Goal: Task Accomplishment & Management: Use online tool/utility

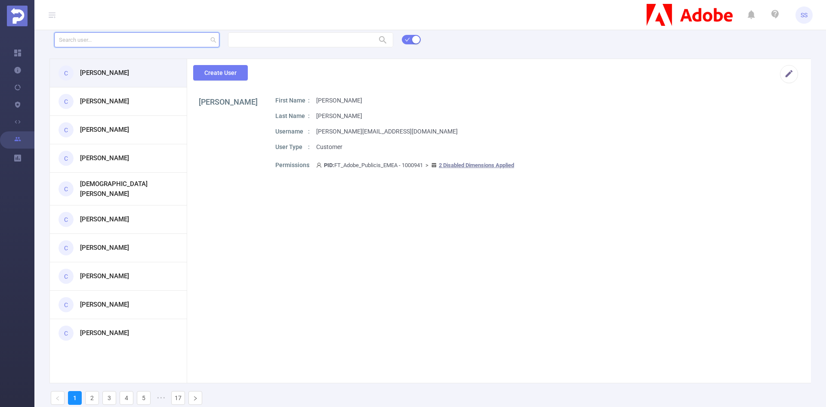
click at [106, 42] on input "text" at bounding box center [136, 39] width 165 height 15
click at [260, 253] on section "[PERSON_NAME] Z First Name [PERSON_NAME] Last Name [PERSON_NAME] Z Username [PE…" at bounding box center [499, 242] width 624 height 293
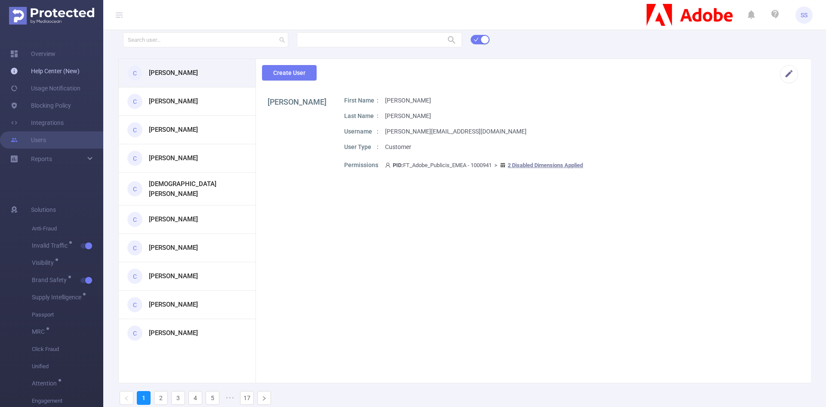
drag, startPoint x: 43, startPoint y: 53, endPoint x: 57, endPoint y: 66, distance: 18.6
click at [43, 53] on link "Overview" at bounding box center [32, 53] width 45 height 17
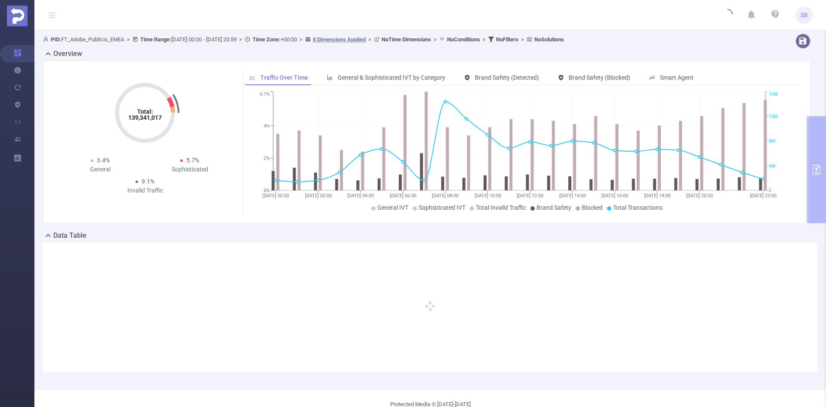
type input "[DATE] 00:00"
type input "[DATE] 23:59"
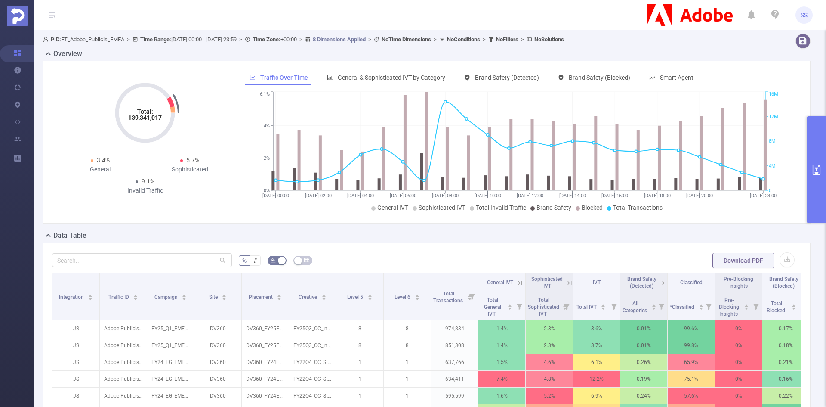
click at [822, 146] on button "primary" at bounding box center [816, 169] width 19 height 107
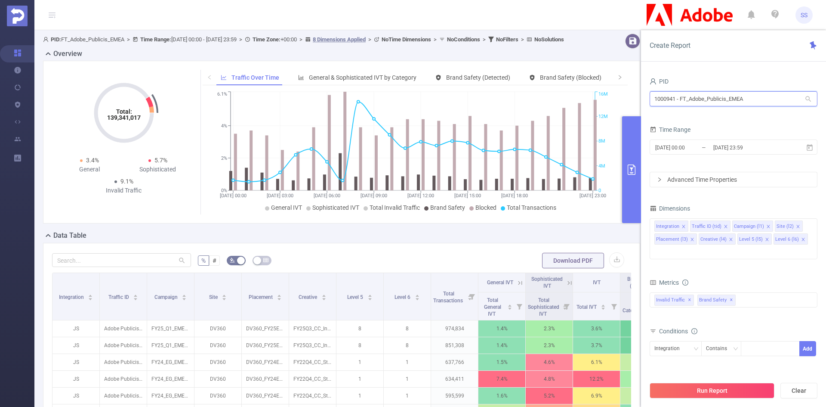
drag, startPoint x: 765, startPoint y: 102, endPoint x: 641, endPoint y: 104, distance: 123.9
click at [641, 104] on div "PID 1000941 - FT_Adobe_Publicis_EMEA 1000941 - FT_Adobe_Publicis_EMEA Time Rang…" at bounding box center [733, 244] width 185 height 355
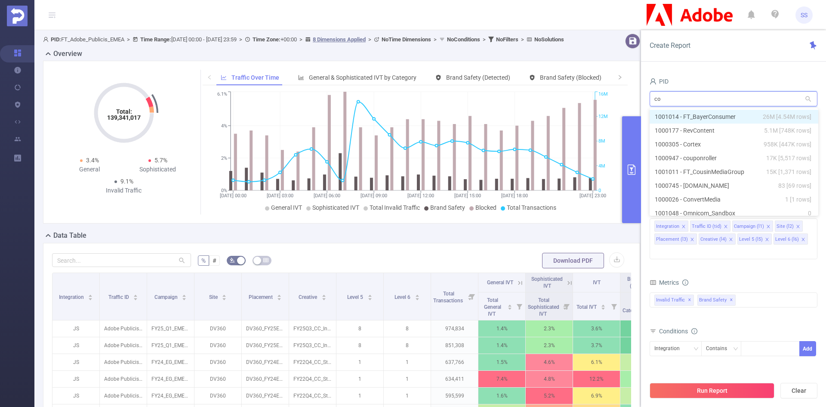
type input "cou"
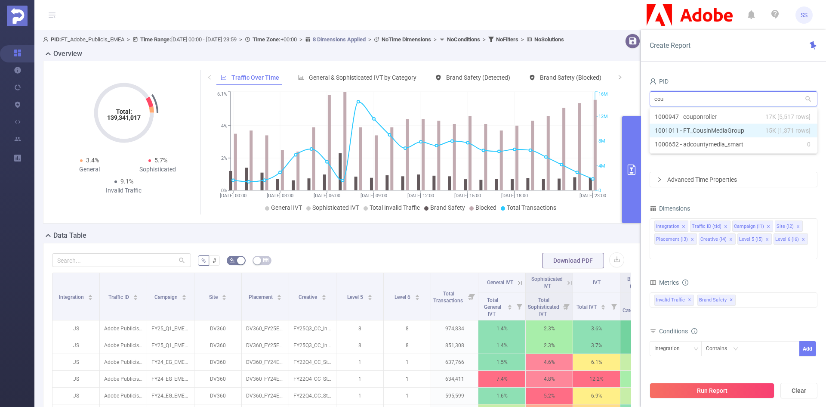
click at [690, 130] on li "1001011 - FT_CousinMediaGroup 15K [1,371 rows]" at bounding box center [734, 130] width 168 height 14
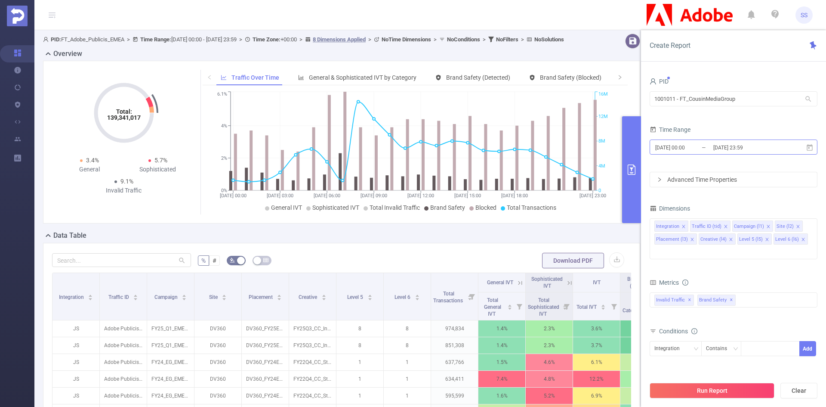
click at [720, 149] on input "[DATE] 23:59" at bounding box center [748, 148] width 70 height 12
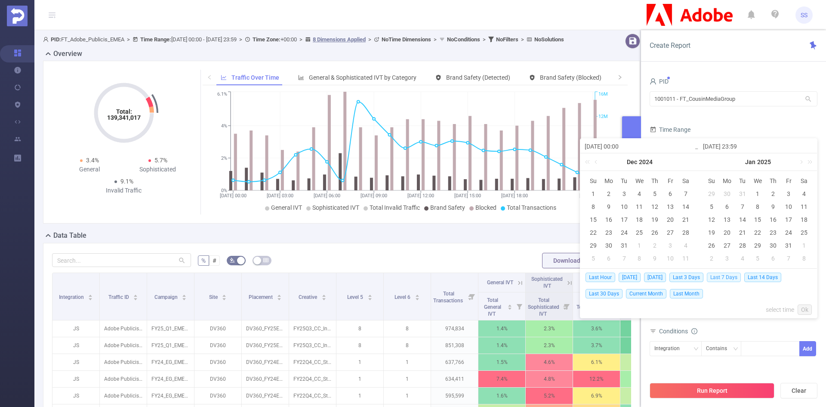
click at [734, 278] on span "Last 7 Days" at bounding box center [724, 276] width 34 height 9
type input "[DATE] 00:00"
type input "[DATE] 23:59"
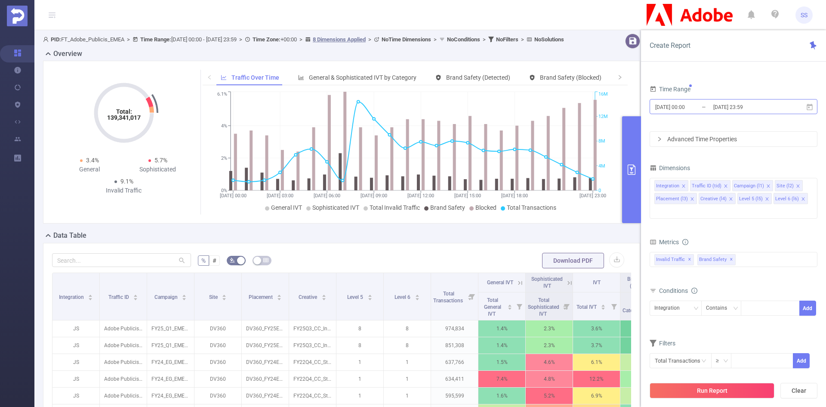
click at [718, 112] on input "[DATE] 23:59" at bounding box center [748, 107] width 70 height 12
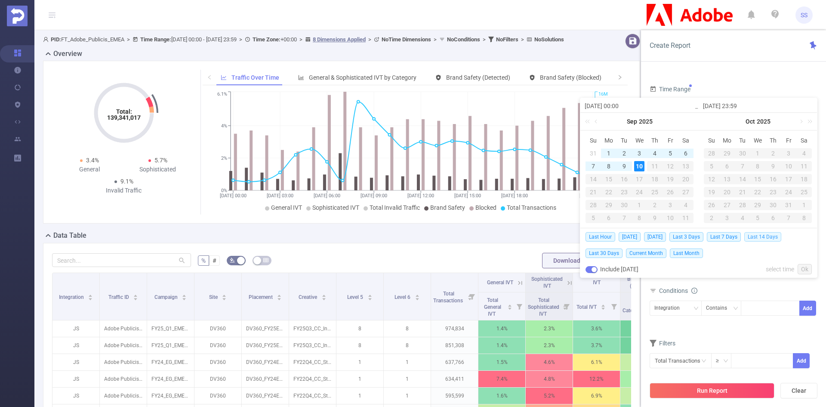
click at [758, 235] on span "Last 14 Days" at bounding box center [762, 236] width 37 height 9
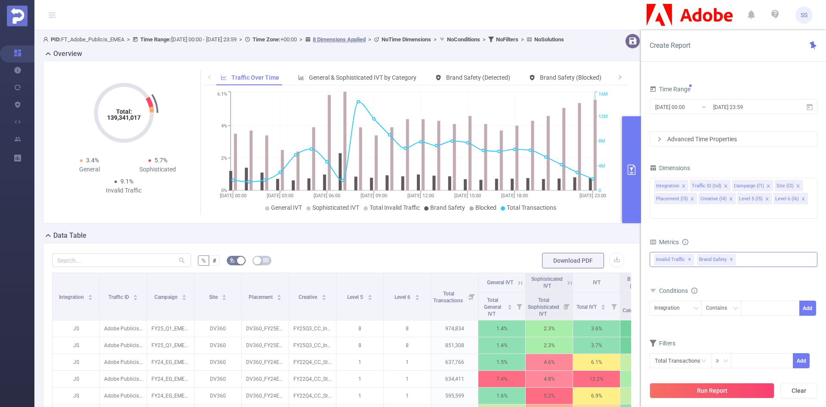
click at [730, 254] on span "✕" at bounding box center [731, 259] width 3 height 10
click at [735, 389] on button "Run Report" at bounding box center [712, 390] width 125 height 15
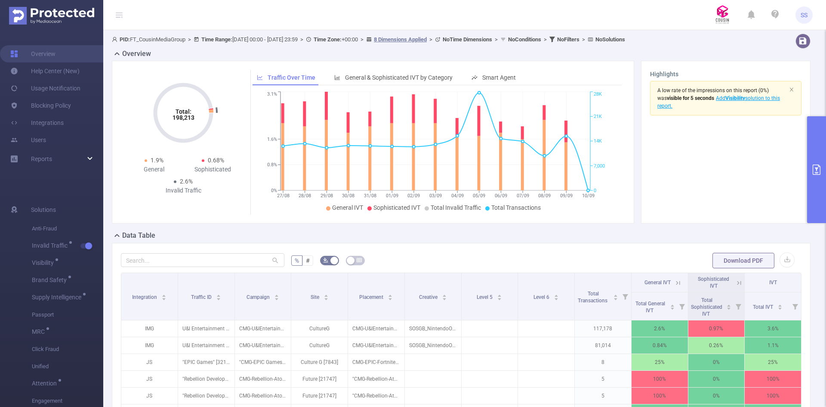
click at [812, 173] on icon "primary" at bounding box center [816, 169] width 10 height 10
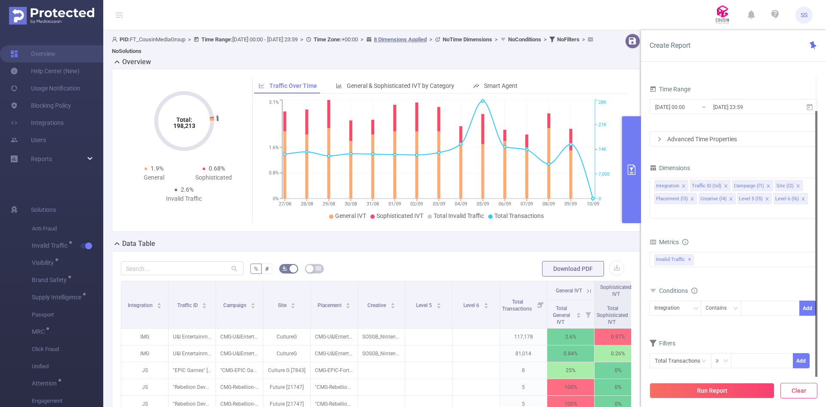
click at [787, 388] on button "Clear" at bounding box center [799, 390] width 37 height 15
type input "[DATE] 06:00"
type input "[DATE] 06:59"
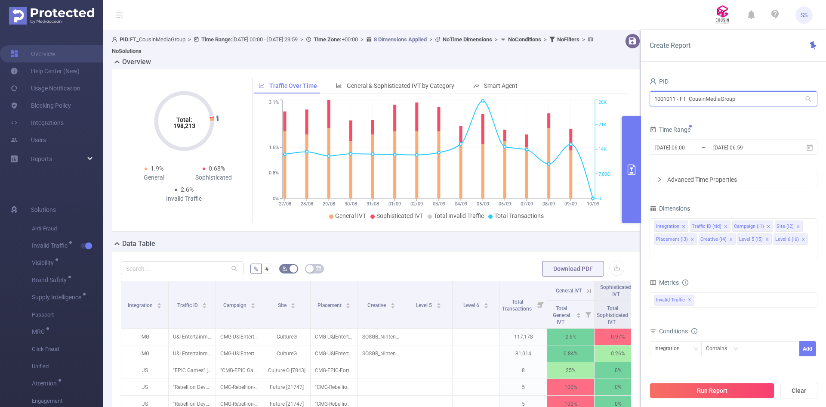
drag, startPoint x: 746, startPoint y: 101, endPoint x: 574, endPoint y: 101, distance: 171.7
click at [574, 101] on section "PID: FT_CousinMediaGroup > Time Range: [DATE] 00:00 - [DATE] 23:59 > Time Zone:…" at bounding box center [464, 267] width 723 height 475
type input "hy"
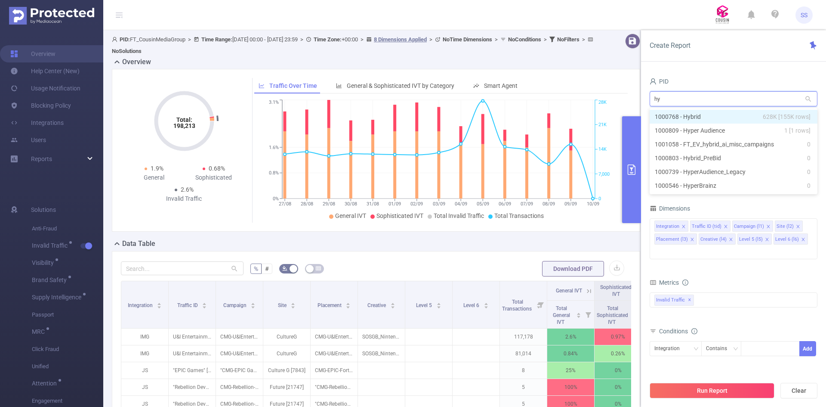
click at [734, 120] on li "1000768 - Hybrid 628K [155K rows]" at bounding box center [734, 117] width 168 height 14
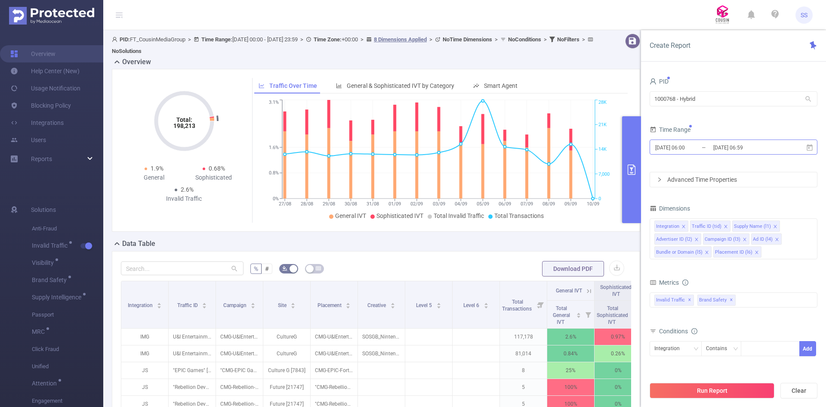
click at [716, 148] on input "[DATE] 06:59" at bounding box center [748, 148] width 70 height 12
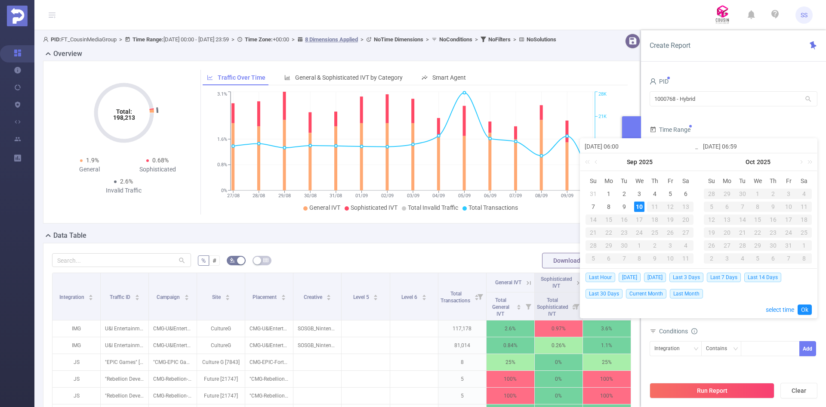
click at [605, 146] on input "[DATE] 06:00" at bounding box center [640, 146] width 110 height 10
type input "[DATE] 06:00"
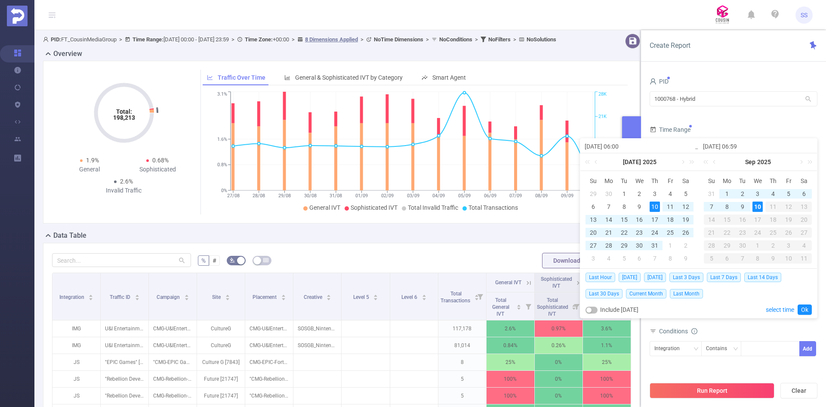
click at [614, 145] on input "[DATE] 06:00" at bounding box center [640, 146] width 110 height 10
type input "[DATE] 06:00"
click at [610, 145] on input "[DATE] 06:00" at bounding box center [640, 146] width 110 height 10
type input "[DATE] 06:00"
click at [622, 147] on input "[DATE] 06:00" at bounding box center [640, 146] width 110 height 10
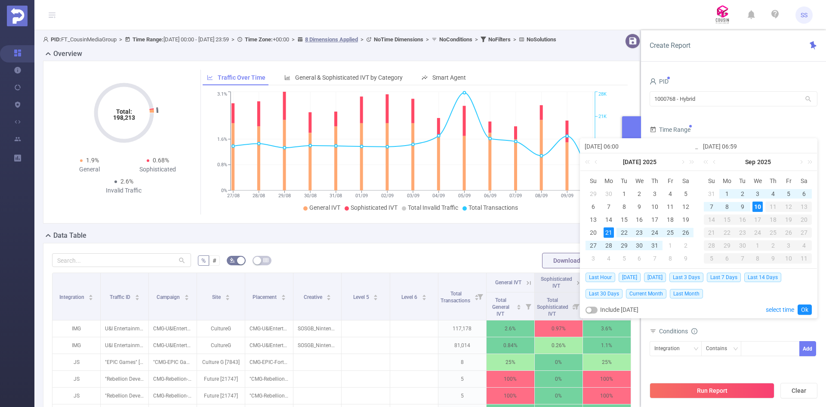
click at [622, 147] on input "[DATE] 06:00" at bounding box center [640, 146] width 110 height 10
type input "[DATE] 0:00"
type input "[DATE] 00:00"
click at [741, 147] on input "[DATE] 06:59" at bounding box center [758, 146] width 110 height 10
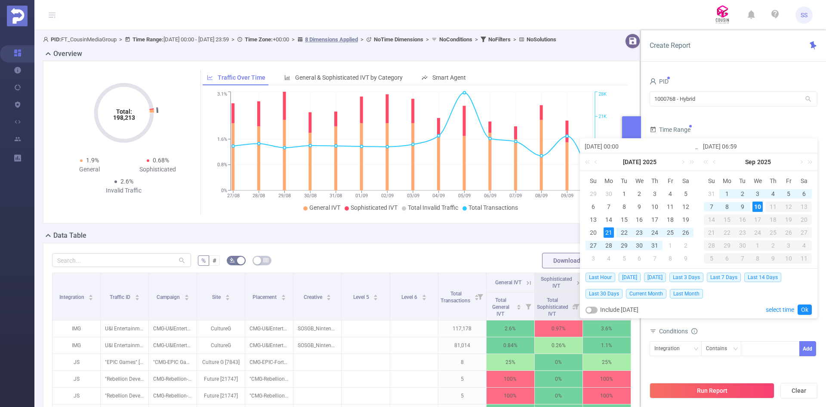
click at [740, 146] on input "[DATE] 06:59" at bounding box center [758, 146] width 110 height 10
click at [740, 148] on input "[DATE] 06:59" at bounding box center [758, 146] width 110 height 10
type input "[DATE] 1:59"
type input "[DATE] 12:59"
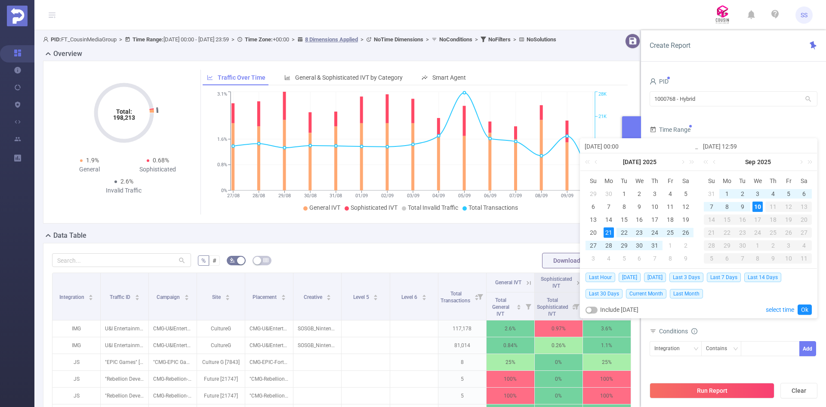
drag, startPoint x: 743, startPoint y: 145, endPoint x: 751, endPoint y: 145, distance: 7.7
click at [751, 145] on input "[DATE] 12:59" at bounding box center [758, 146] width 110 height 10
type input "[DATE] 12:0"
type input "[DATE] 12:00"
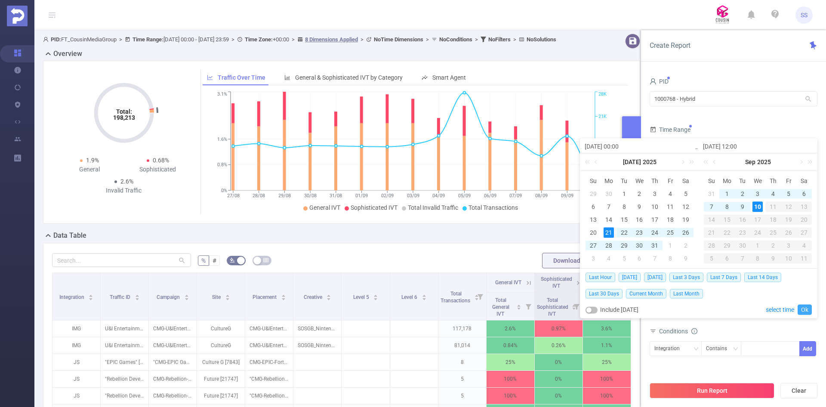
click at [803, 310] on link "Ok" at bounding box center [805, 309] width 14 height 10
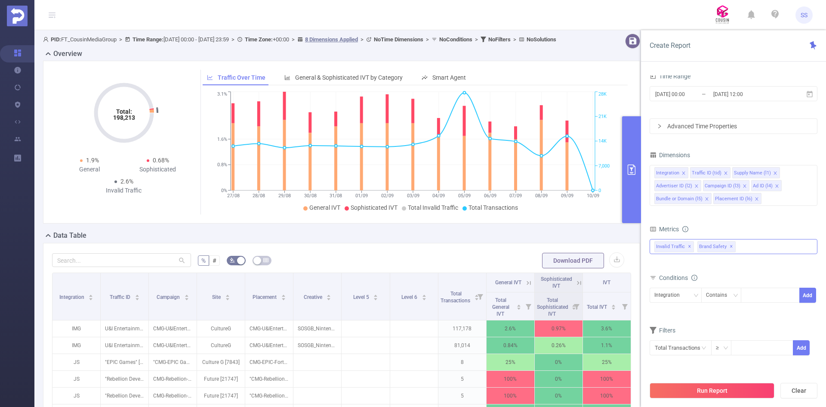
click at [730, 247] on span "✕" at bounding box center [731, 246] width 3 height 10
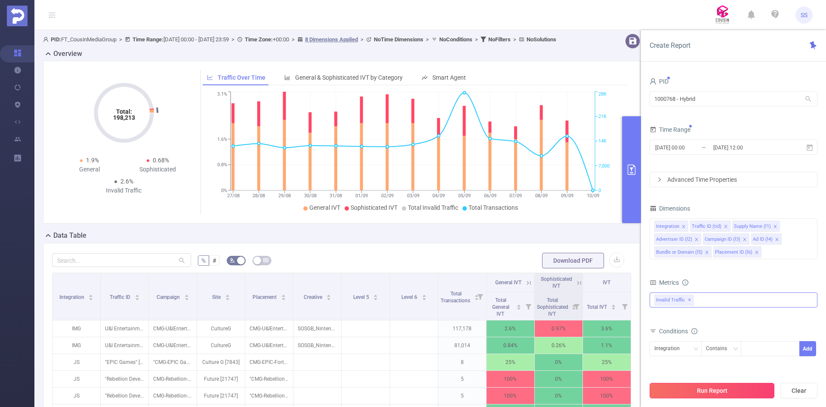
click at [714, 392] on button "Run Report" at bounding box center [712, 390] width 125 height 15
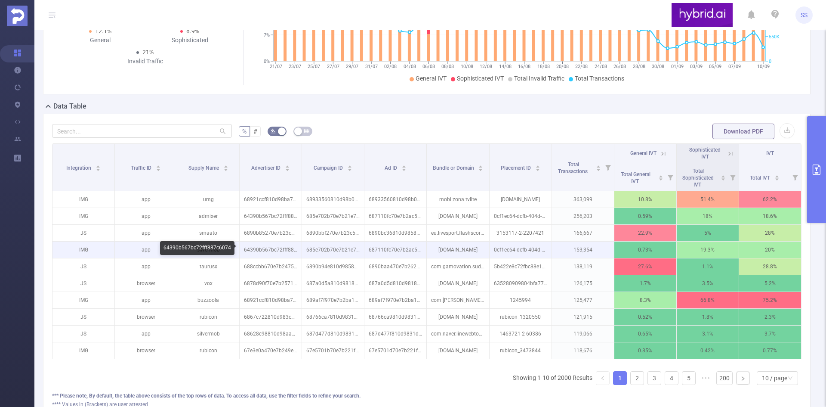
scroll to position [86, 0]
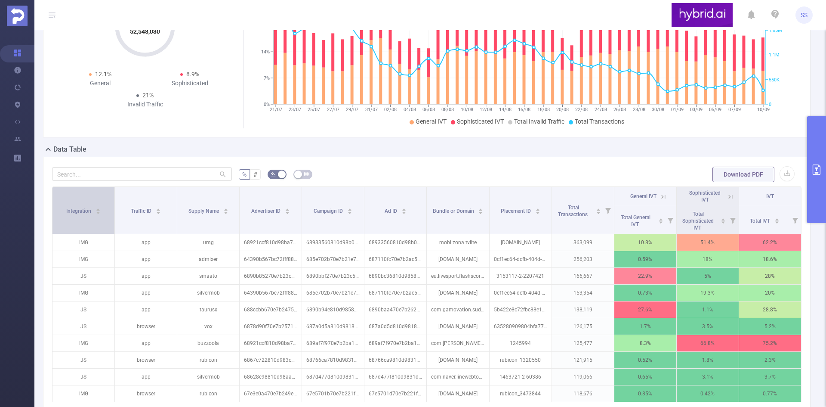
click at [96, 207] on icon "icon: caret-up" at bounding box center [98, 209] width 5 height 5
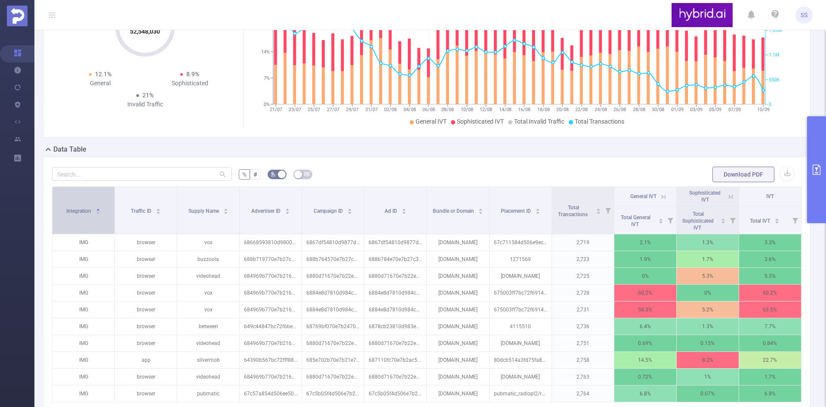
click at [96, 207] on icon "icon: caret-up" at bounding box center [98, 209] width 5 height 5
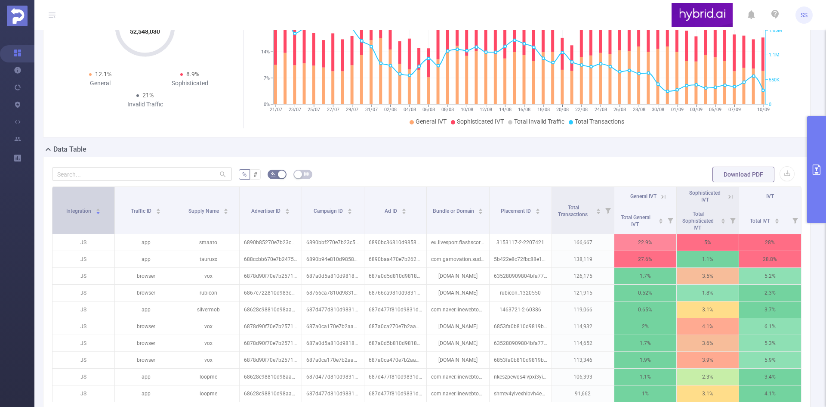
click at [96, 207] on icon "icon: caret-up" at bounding box center [98, 209] width 5 height 5
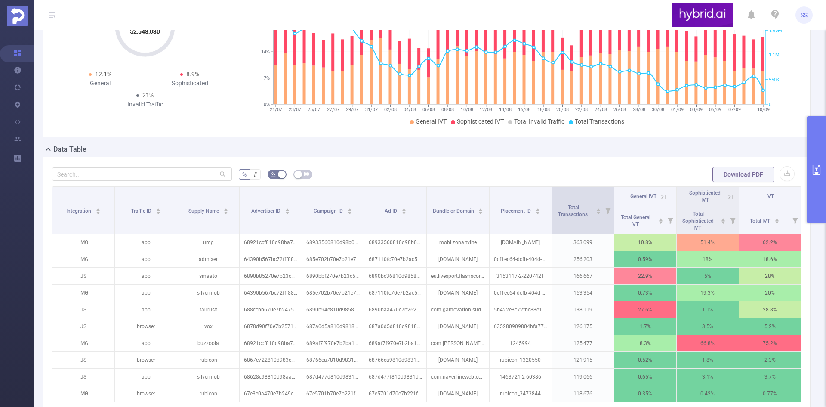
click at [602, 216] on icon at bounding box center [608, 210] width 12 height 47
click at [595, 216] on div "Total Transactions" at bounding box center [577, 209] width 47 height 15
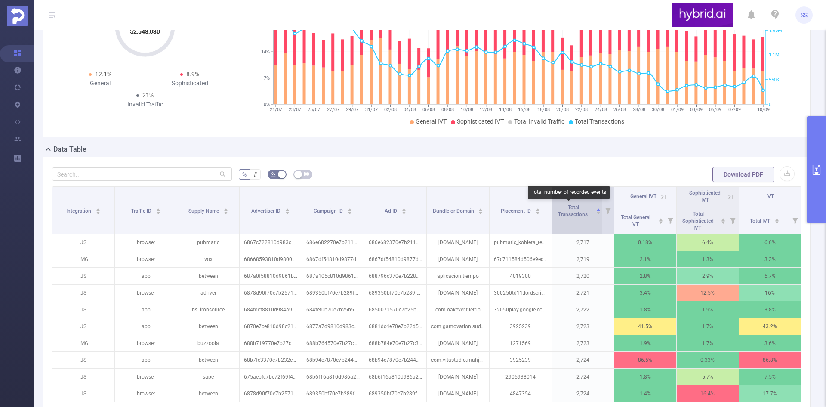
click at [580, 213] on span "Total Transactions" at bounding box center [573, 210] width 31 height 13
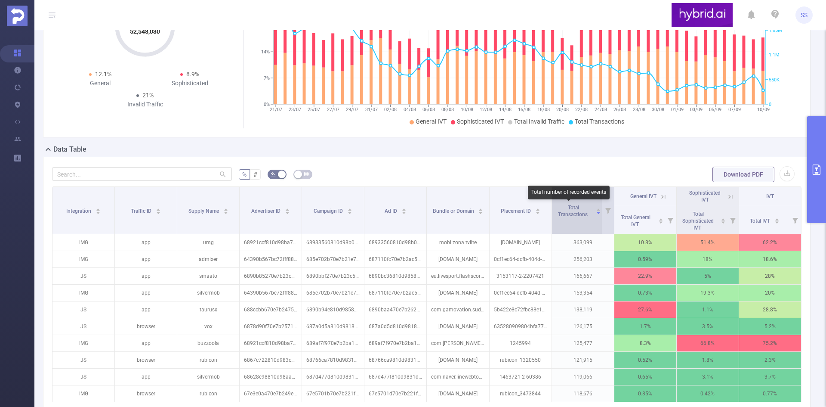
click at [580, 213] on span "Total Transactions" at bounding box center [573, 210] width 31 height 13
click at [575, 218] on div "Total Transactions" at bounding box center [577, 209] width 47 height 15
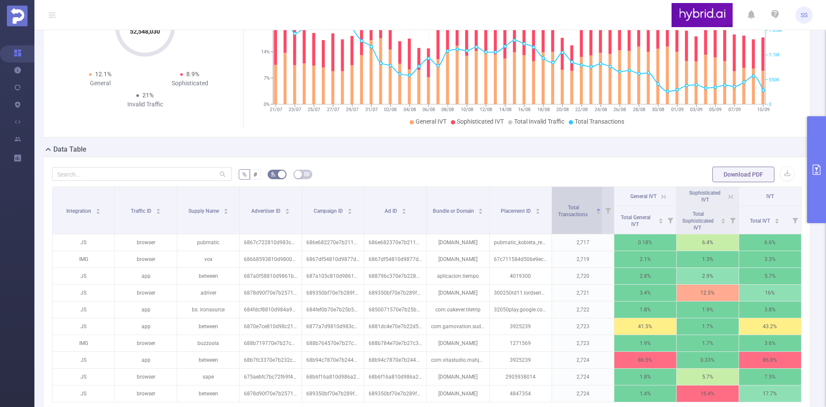
click at [577, 218] on div "Total Transactions" at bounding box center [577, 209] width 47 height 15
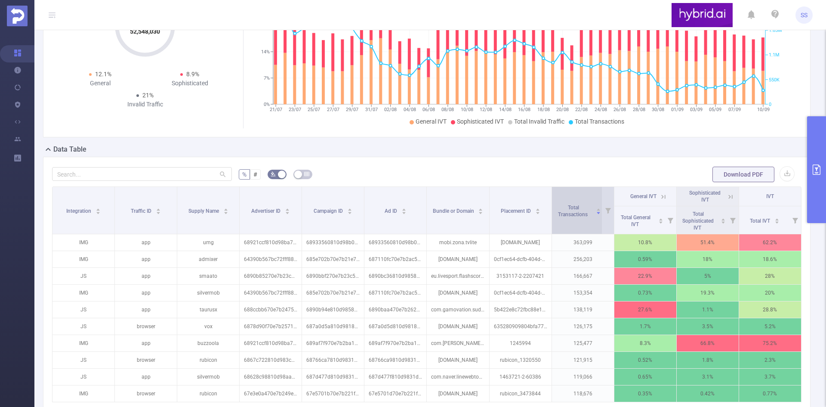
click at [592, 216] on div "Total Transactions" at bounding box center [577, 209] width 47 height 15
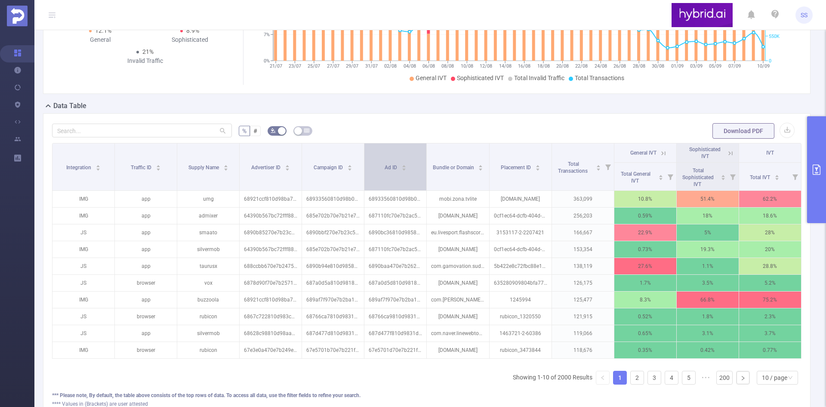
scroll to position [201, 0]
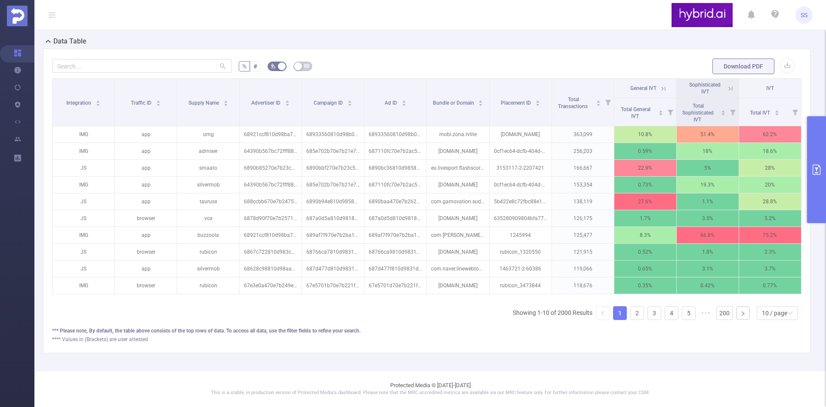
click at [727, 85] on icon at bounding box center [731, 89] width 8 height 8
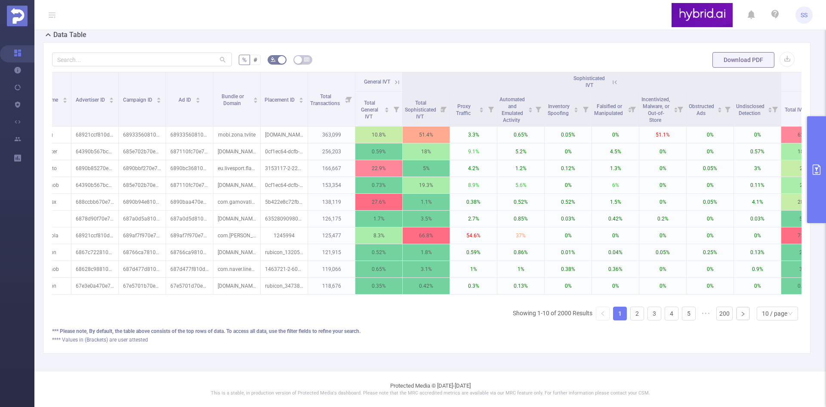
scroll to position [0, 127]
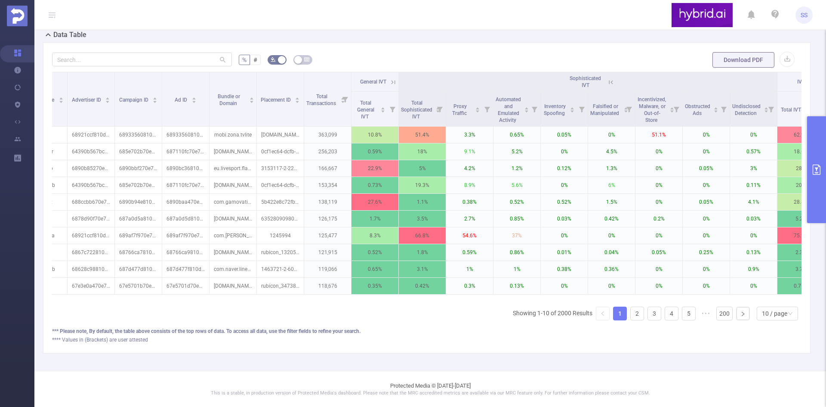
click at [611, 81] on icon at bounding box center [611, 82] width 8 height 8
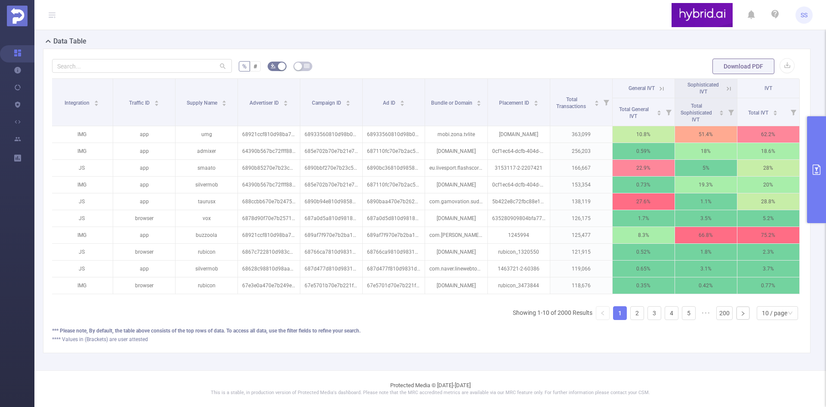
scroll to position [0, 2]
click at [820, 145] on button "primary" at bounding box center [816, 169] width 19 height 107
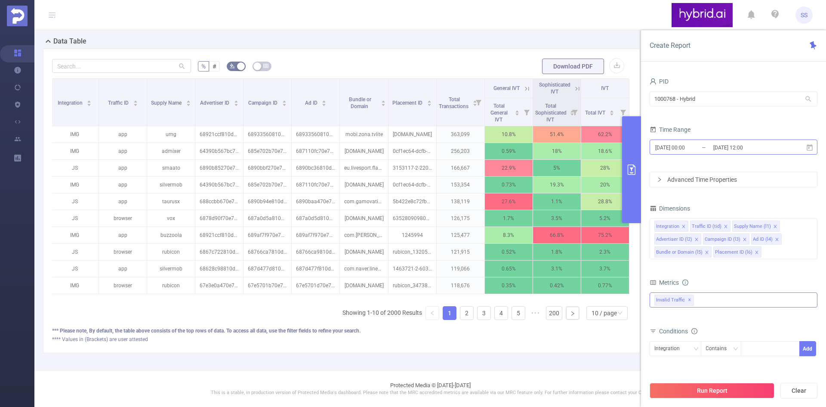
click at [716, 150] on input "[DATE] 12:00" at bounding box center [748, 148] width 70 height 12
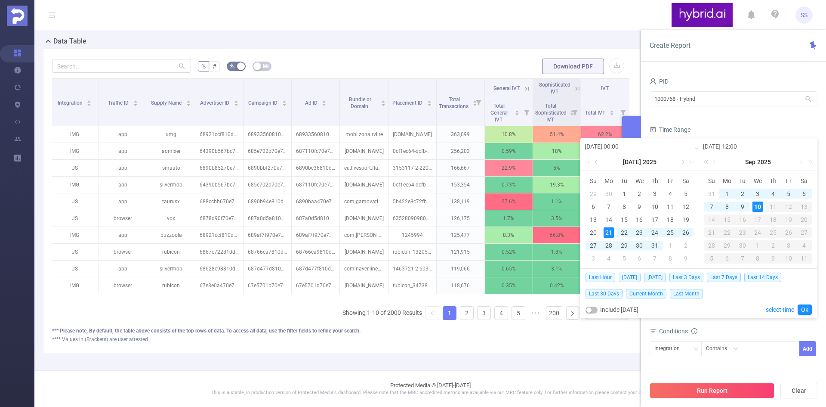
click at [724, 146] on input "[DATE] 12:00" at bounding box center [758, 146] width 110 height 10
drag, startPoint x: 727, startPoint y: 146, endPoint x: 733, endPoint y: 146, distance: 6.0
click at [733, 146] on input "[DATE] 12:00" at bounding box center [758, 146] width 110 height 10
type input "[DATE] 12:00"
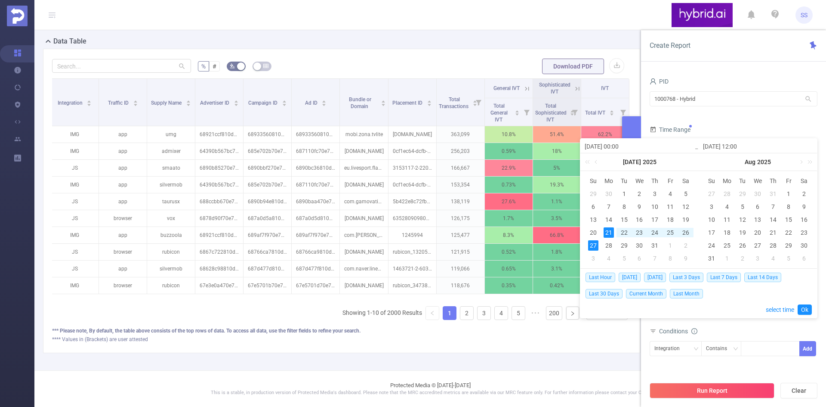
drag, startPoint x: 736, startPoint y: 146, endPoint x: 741, endPoint y: 147, distance: 5.2
click at [741, 147] on input "[DATE] 12:00" at bounding box center [758, 146] width 110 height 10
type input "[DATE] 2:00"
type input "[DATE] 23:00"
drag, startPoint x: 743, startPoint y: 145, endPoint x: 749, endPoint y: 146, distance: 5.7
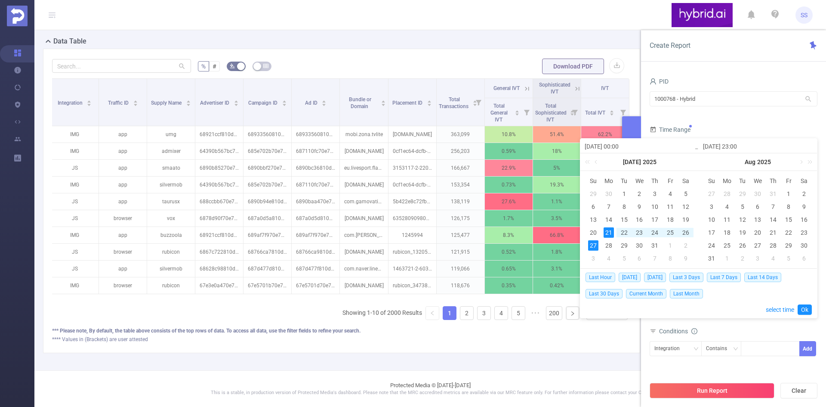
click at [749, 146] on input "[DATE] 23:00" at bounding box center [758, 146] width 110 height 10
type input "[DATE] 23:5"
type input "[DATE] 23:59"
click at [806, 312] on link "Ok" at bounding box center [805, 309] width 14 height 10
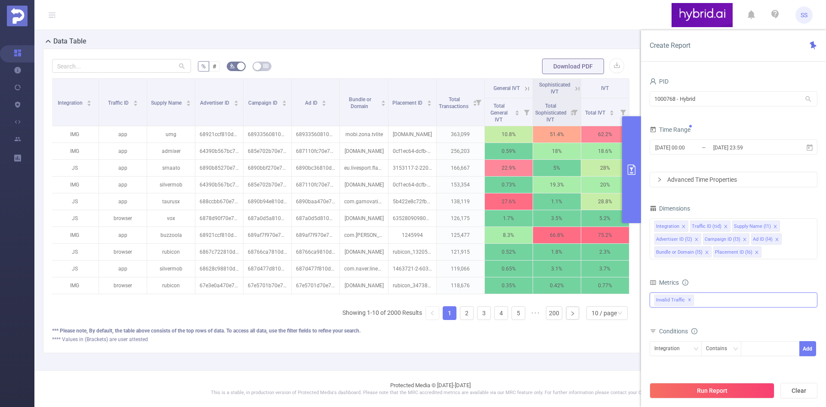
click at [701, 394] on button "Run Report" at bounding box center [712, 390] width 125 height 15
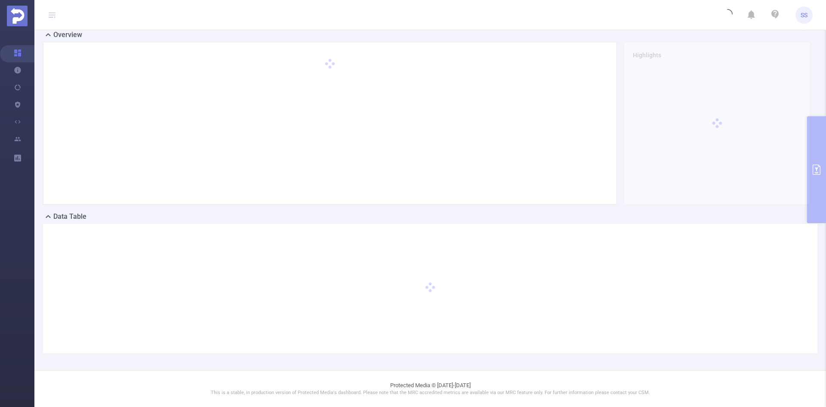
scroll to position [19, 0]
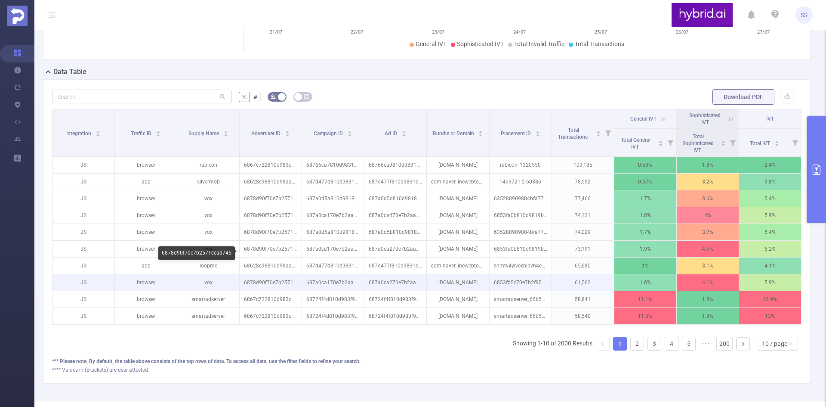
scroll to position [148, 0]
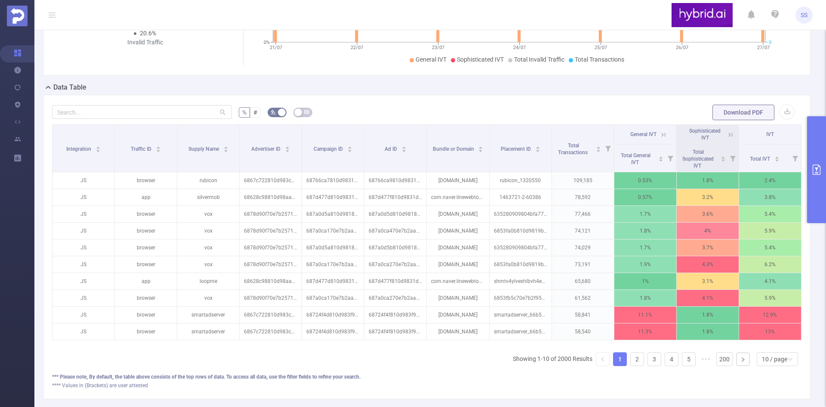
click at [816, 192] on button "primary" at bounding box center [816, 169] width 19 height 107
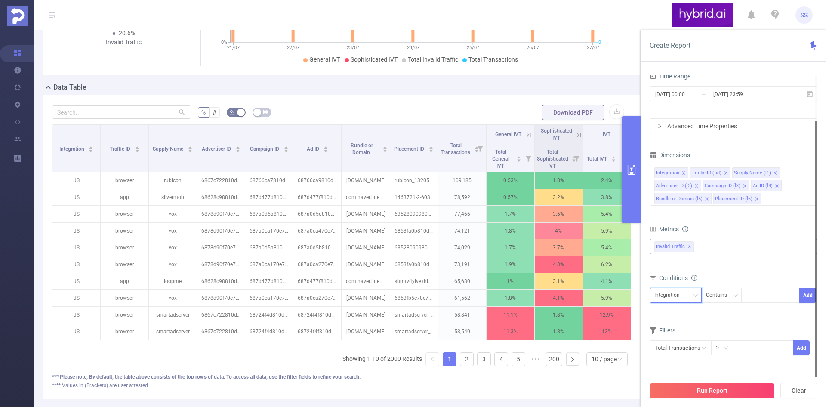
click at [683, 293] on div "Integration" at bounding box center [669, 295] width 31 height 14
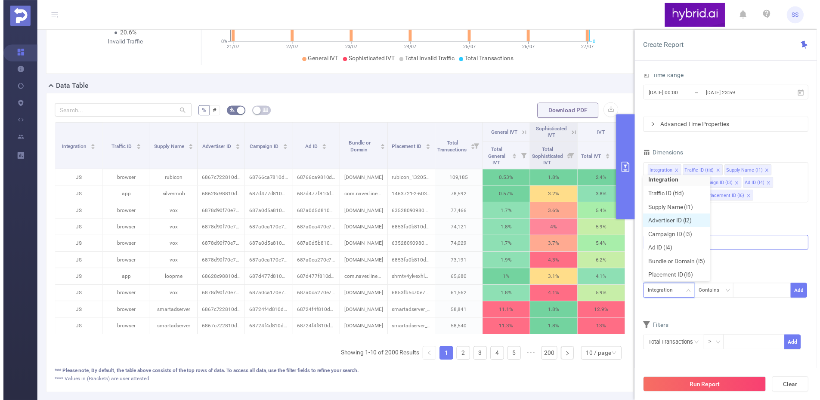
scroll to position [6, 0]
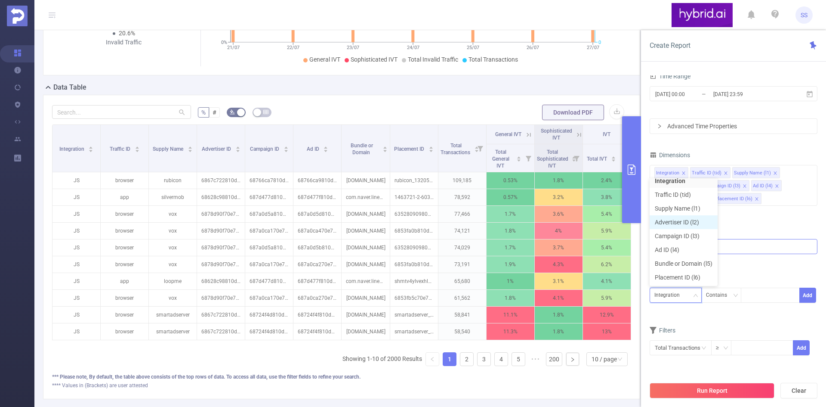
click at [688, 223] on li "Advertiser ID (l2)" at bounding box center [684, 222] width 68 height 14
click at [728, 295] on div "Contains" at bounding box center [719, 295] width 27 height 14
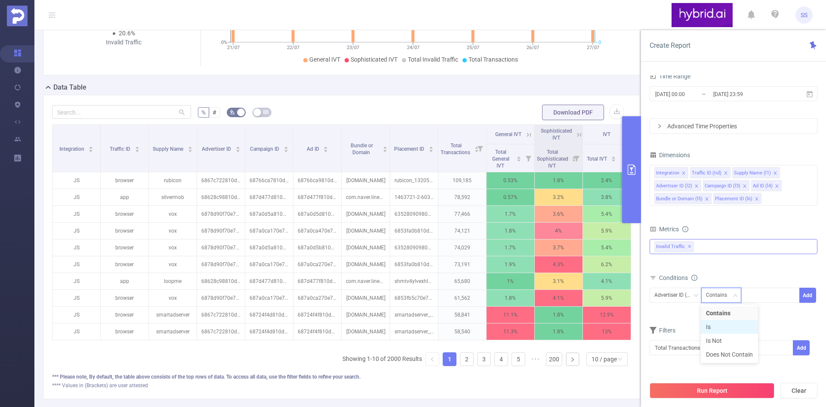
click at [721, 328] on li "Is" at bounding box center [729, 327] width 57 height 14
click at [768, 301] on div at bounding box center [770, 295] width 49 height 14
paste input "6874bba870e7b2c6b8398160"
type input "6874bba870e7b2c6b8398160"
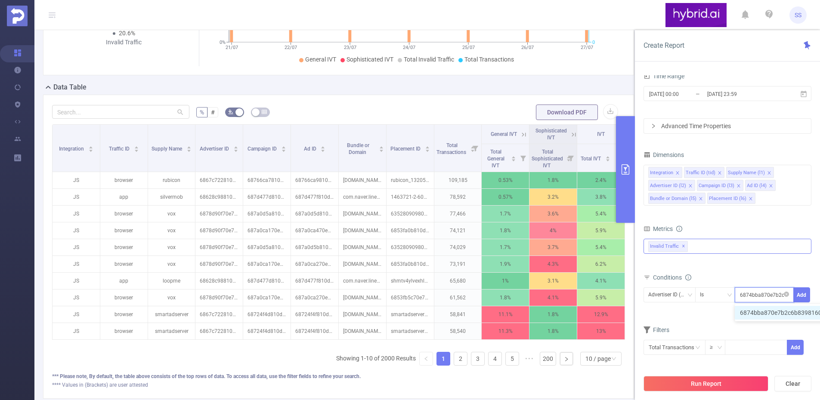
scroll to position [156, 0]
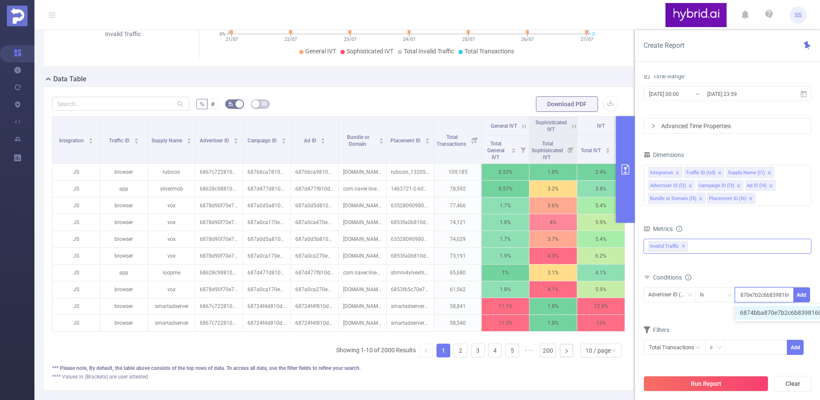
click at [770, 310] on li "6874bba870e7b2c6b8398160" at bounding box center [784, 313] width 101 height 14
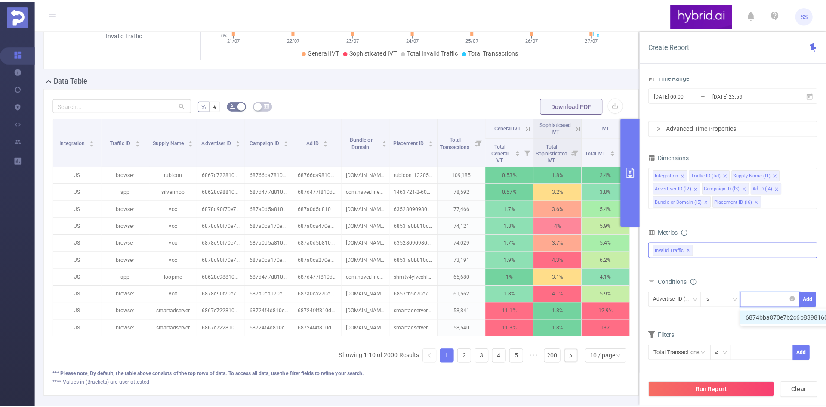
scroll to position [0, 0]
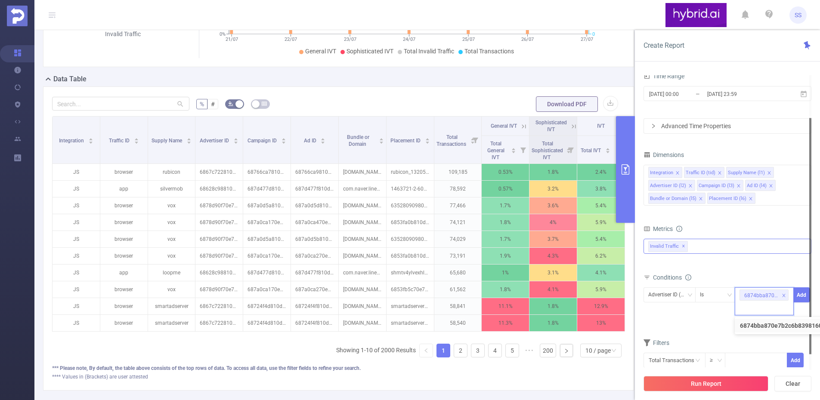
click at [809, 296] on div at bounding box center [810, 236] width 2 height 236
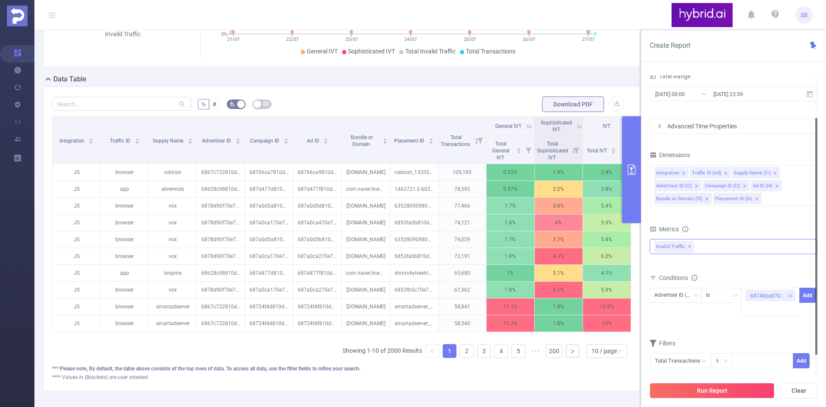
scroll to position [148, 0]
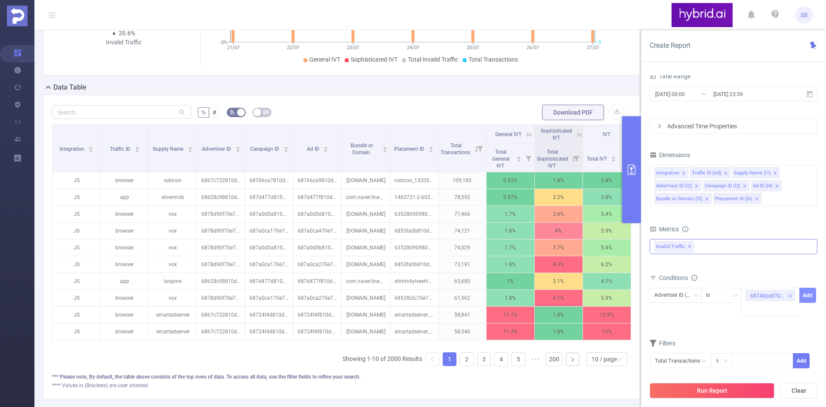
click at [805, 293] on button "Add" at bounding box center [807, 294] width 17 height 15
click at [706, 391] on button "Run Report" at bounding box center [712, 390] width 125 height 15
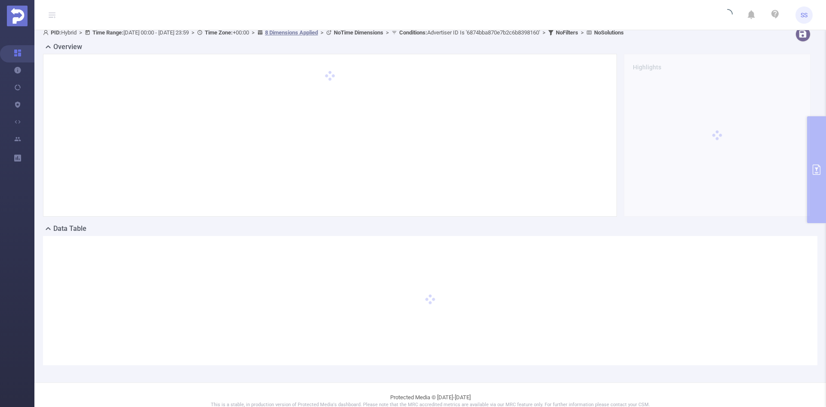
scroll to position [0, 0]
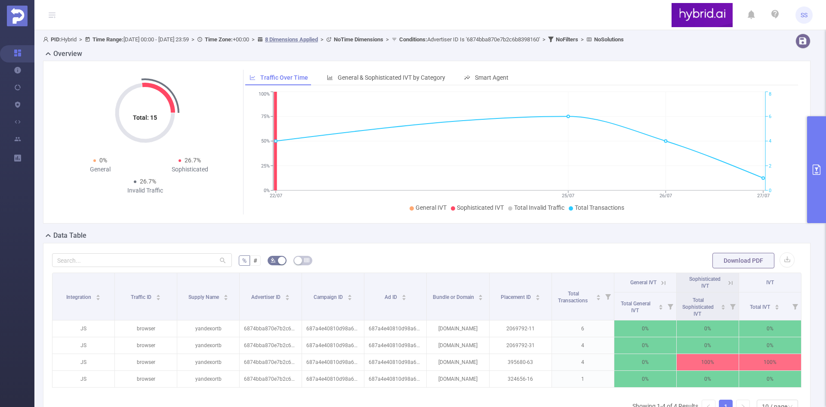
click at [814, 199] on button "primary" at bounding box center [816, 169] width 19 height 107
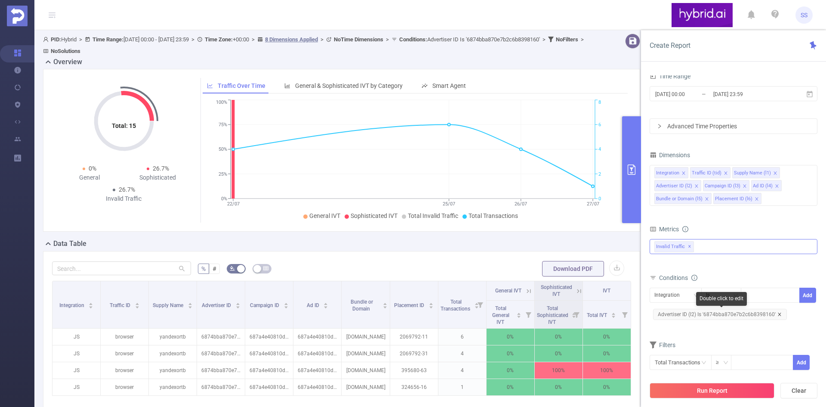
click at [778, 314] on icon "icon: close" at bounding box center [779, 313] width 3 height 3
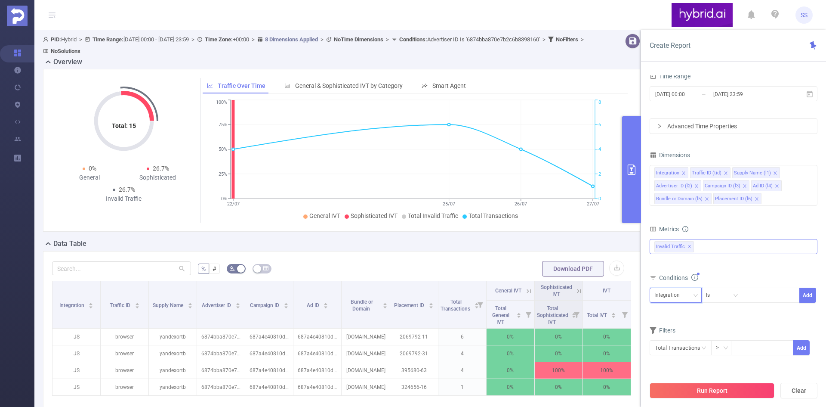
click at [678, 300] on div "Integration" at bounding box center [669, 295] width 31 height 14
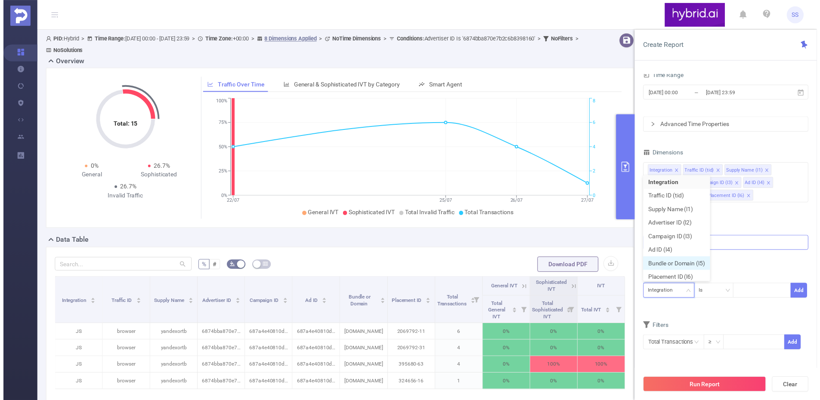
scroll to position [4, 0]
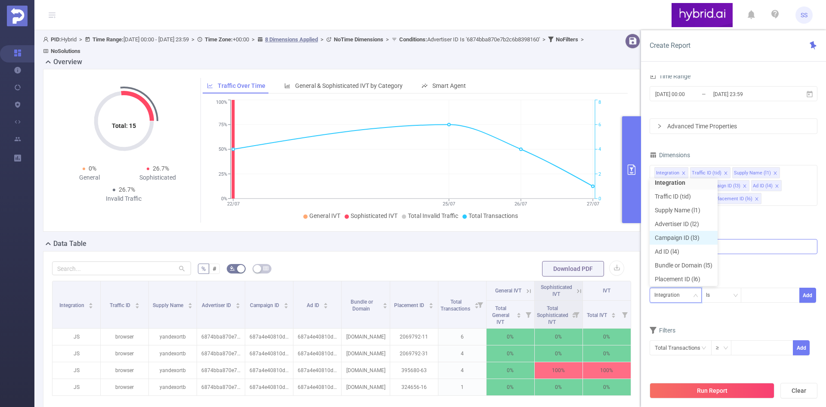
click at [688, 240] on li "Campaign ID (l3)" at bounding box center [684, 238] width 68 height 14
click at [724, 297] on div "Is" at bounding box center [721, 295] width 31 height 14
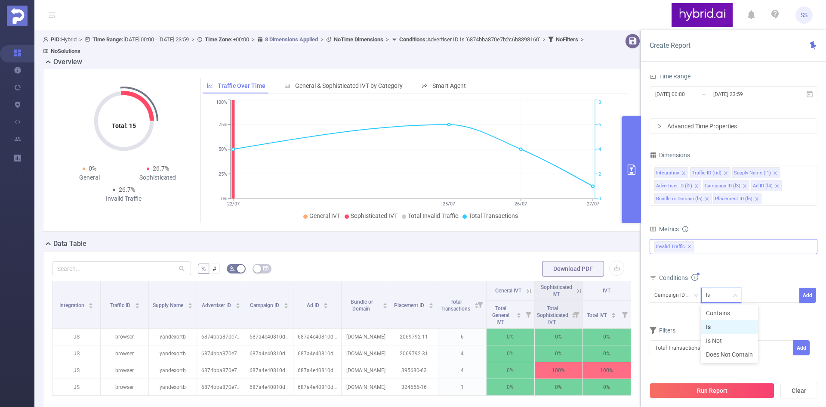
click at [724, 297] on div "Is" at bounding box center [721, 295] width 31 height 14
click at [765, 290] on div at bounding box center [770, 295] width 49 height 14
paste input "687a5a2470e7b20c0cab84cf"
type input "687a5a2470e7b20c0cab84cf"
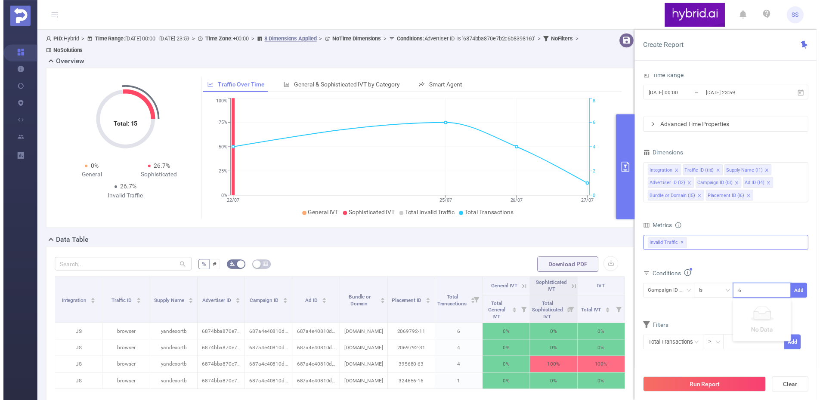
scroll to position [0, 19]
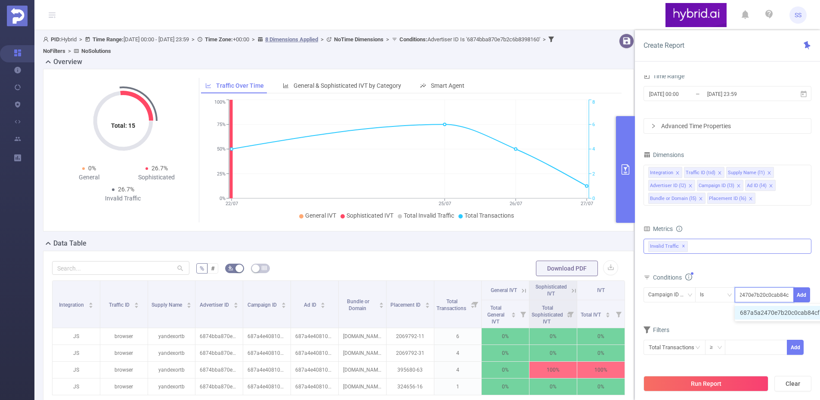
click at [777, 310] on li "687a5a2470e7b20c0cab84cf" at bounding box center [783, 313] width 99 height 14
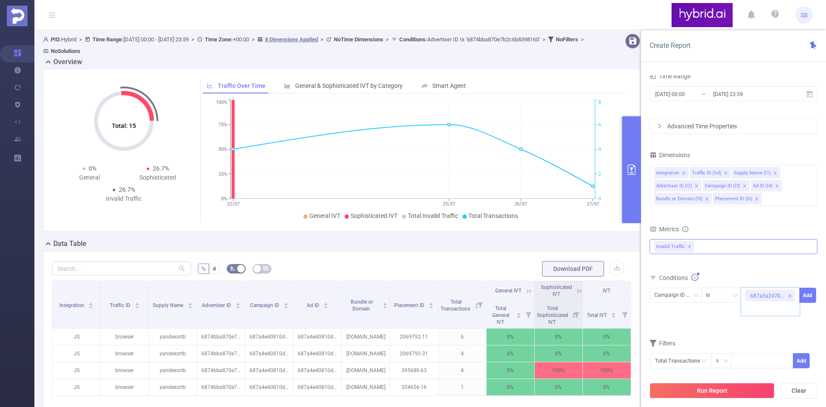
paste input "687a4e40810d98a6c03132dd"
type input "687a4e40810d98a6c03132dd"
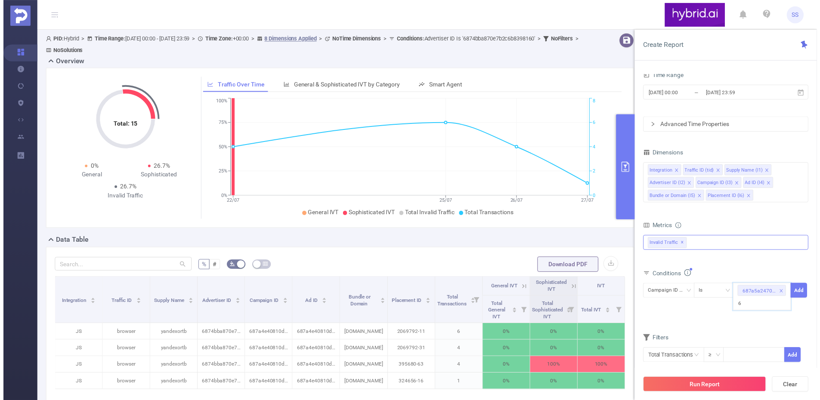
scroll to position [0, 21]
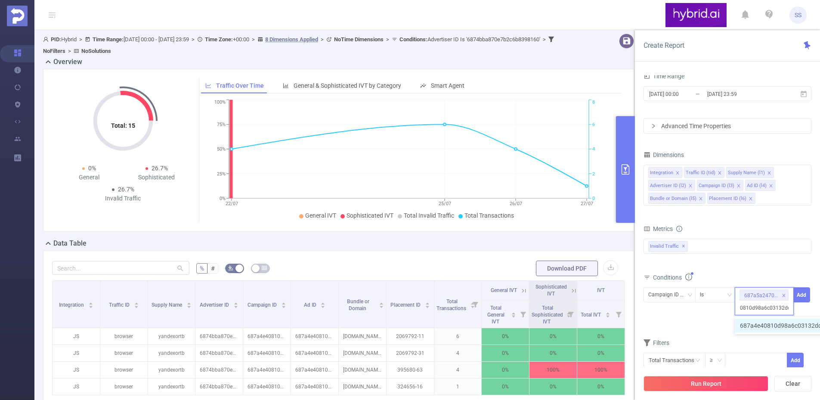
click at [768, 325] on li "687a4e40810d98a6c03132dd" at bounding box center [784, 326] width 101 height 14
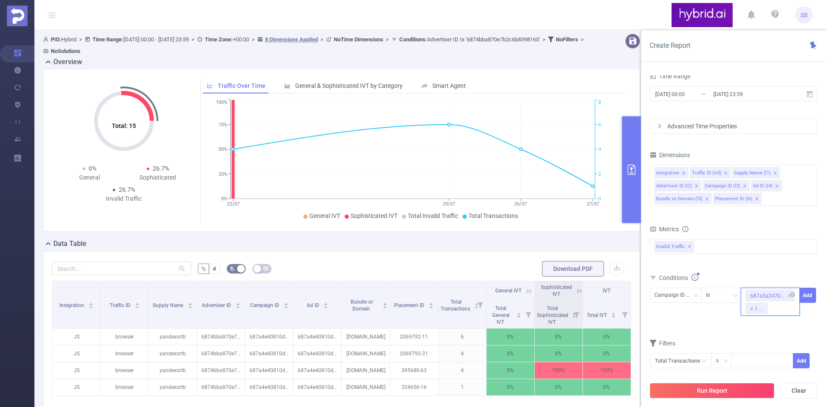
paste input "687a54f2810d98a6c0319949"
type input "687a54f2810d98a6c0319949"
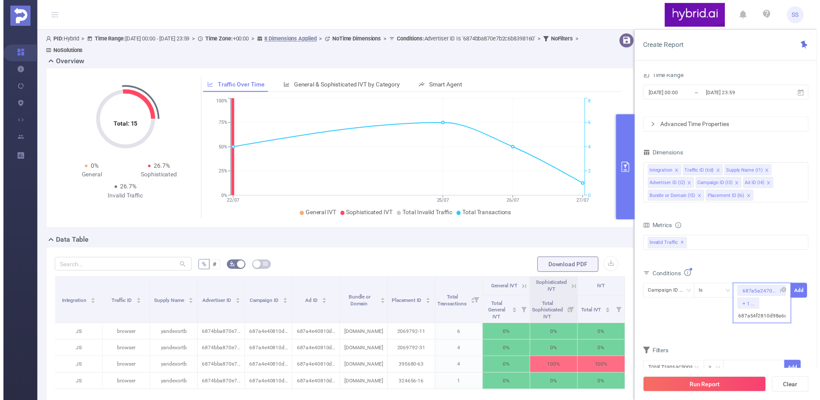
scroll to position [0, 19]
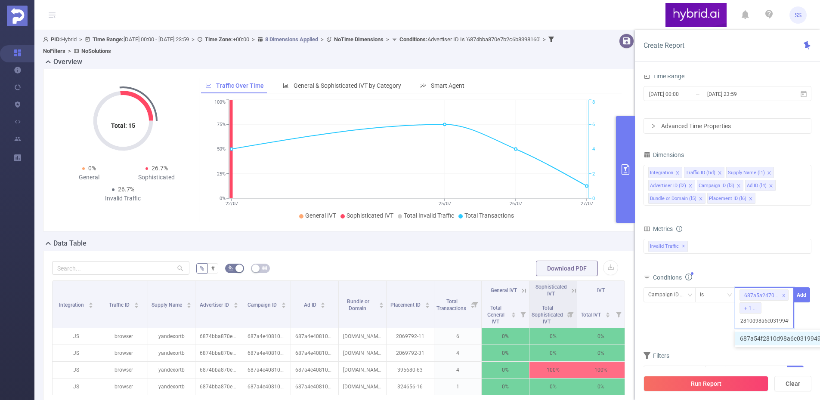
click at [774, 341] on li "687a54f2810d98a6c0319949" at bounding box center [784, 339] width 100 height 14
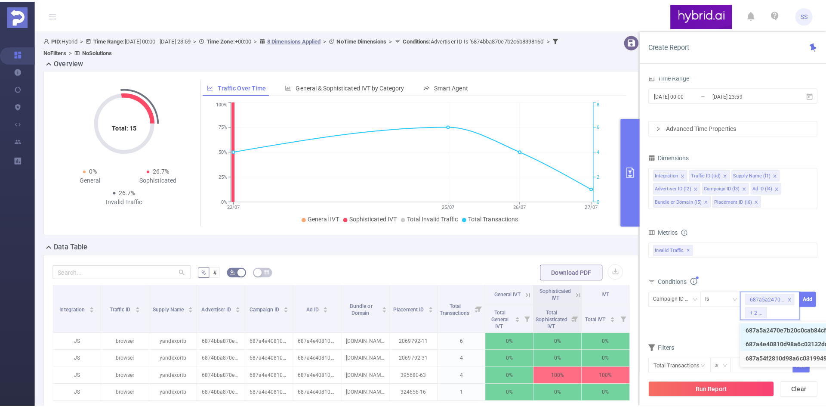
scroll to position [0, 0]
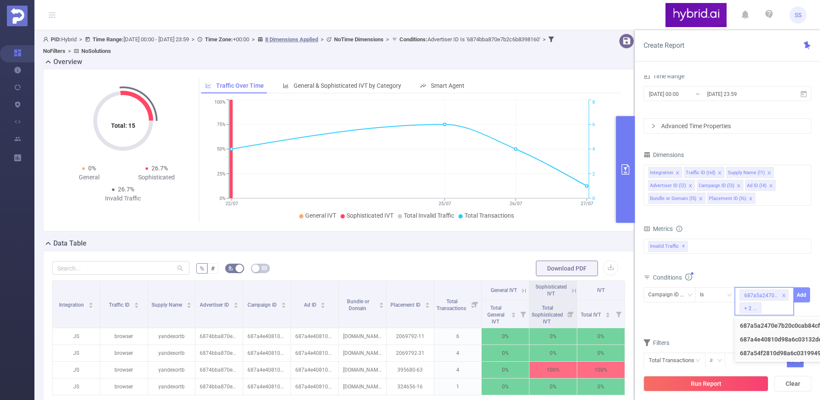
click at [803, 291] on button "Add" at bounding box center [801, 294] width 17 height 15
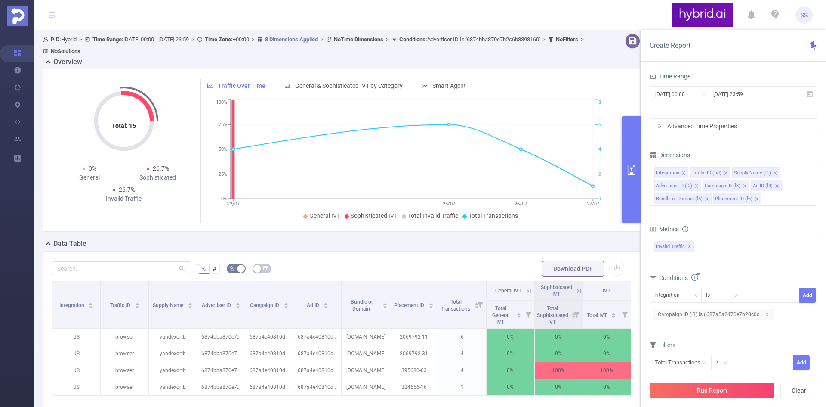
click at [709, 384] on button "Run Report" at bounding box center [712, 390] width 125 height 15
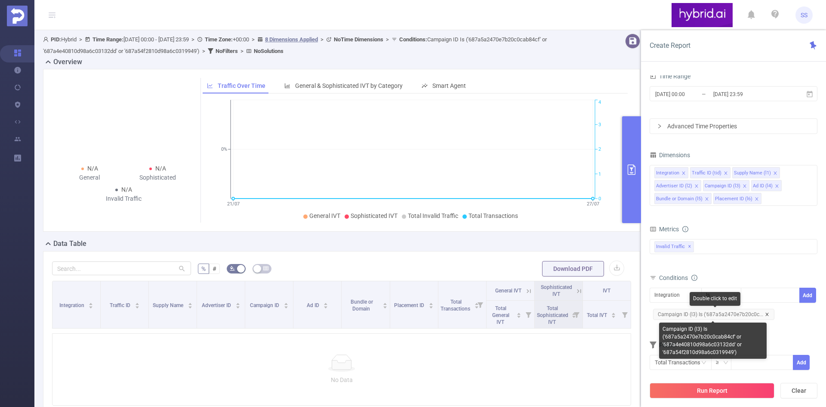
click at [765, 315] on icon "icon: close" at bounding box center [767, 314] width 4 height 4
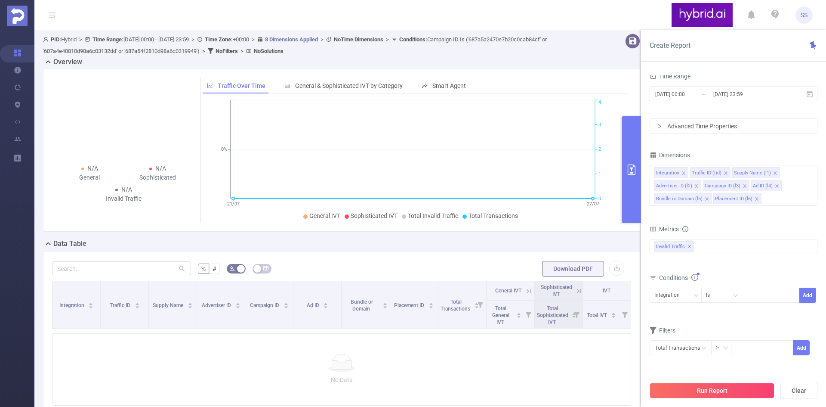
click at [718, 388] on button "Run Report" at bounding box center [712, 390] width 125 height 15
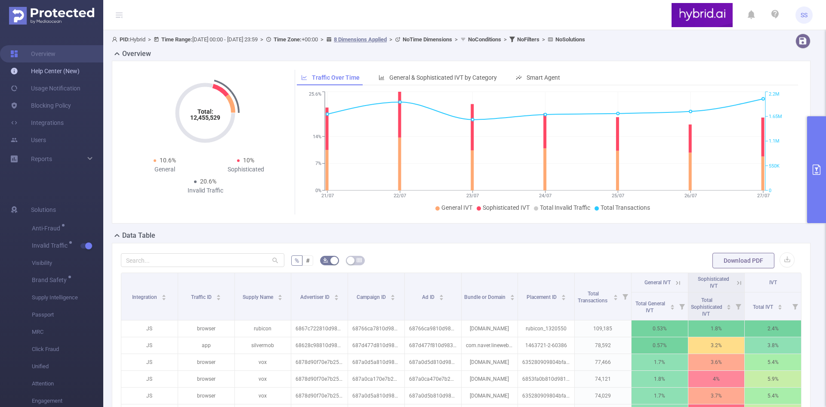
click at [40, 69] on link "Help Center (New)" at bounding box center [44, 70] width 69 height 17
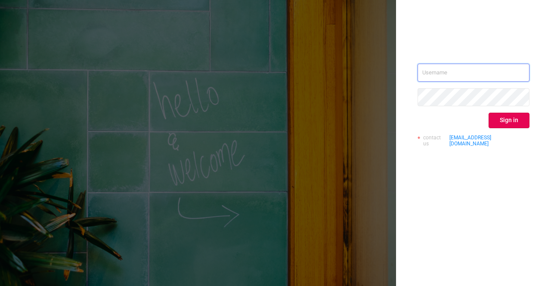
click at [488, 73] on input "text" at bounding box center [473, 73] width 112 height 18
type input "sheron@protected.media"
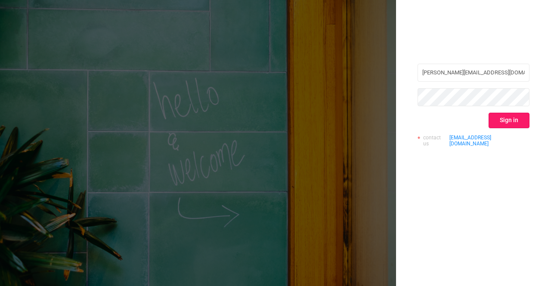
click at [509, 120] on button "Sign in" at bounding box center [508, 120] width 41 height 15
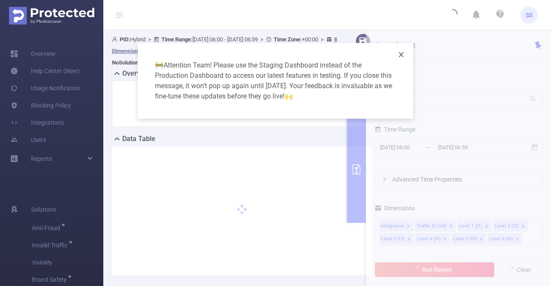
click at [403, 58] on icon "icon: close" at bounding box center [401, 54] width 7 height 7
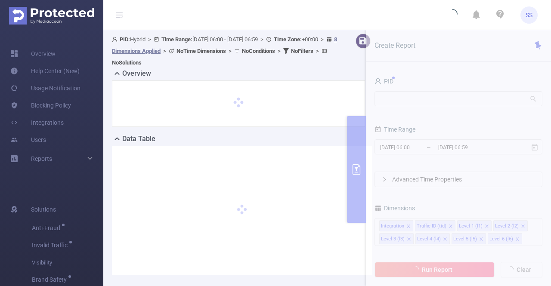
click at [121, 12] on icon at bounding box center [119, 12] width 7 height 0
